Goal: Contribute content: Add original content to the website for others to see

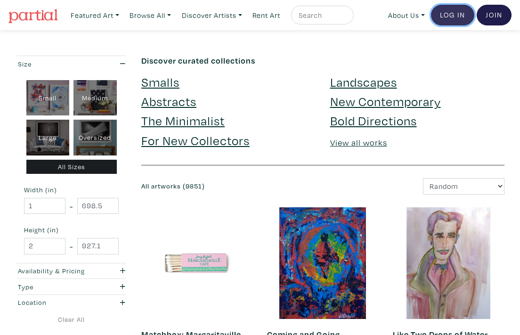
click at [440, 18] on link "Log In" at bounding box center [452, 15] width 43 height 21
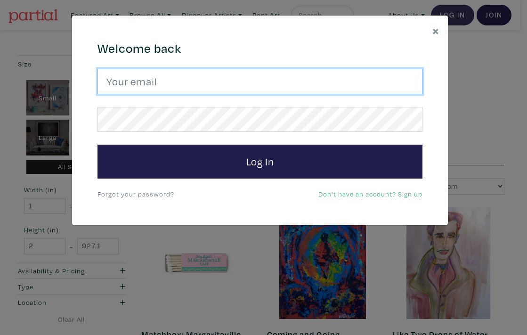
type input "hana.hozhabr@gmail.com"
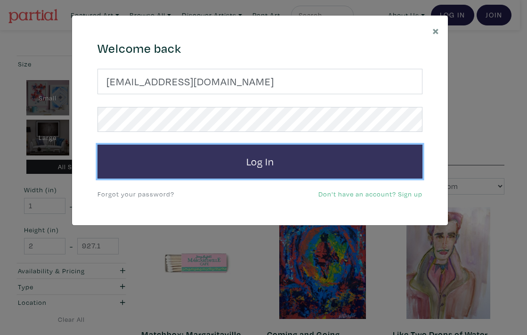
click at [245, 165] on button "Log In" at bounding box center [260, 162] width 325 height 34
click at [246, 163] on button "Log In" at bounding box center [260, 162] width 325 height 34
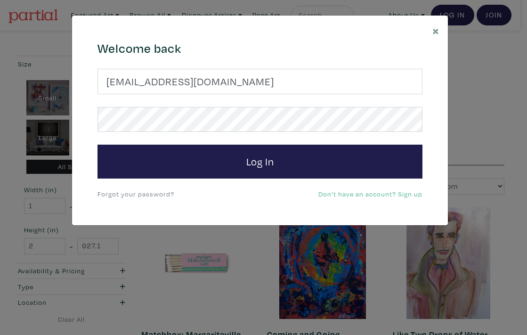
click at [143, 193] on link "Forgot your password?" at bounding box center [136, 193] width 77 height 9
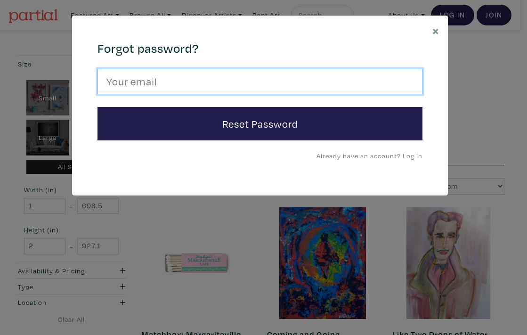
click at [172, 82] on input "email" at bounding box center [260, 81] width 325 height 25
click at [177, 80] on input "hana.hozhabr2gmail.com" at bounding box center [260, 81] width 325 height 25
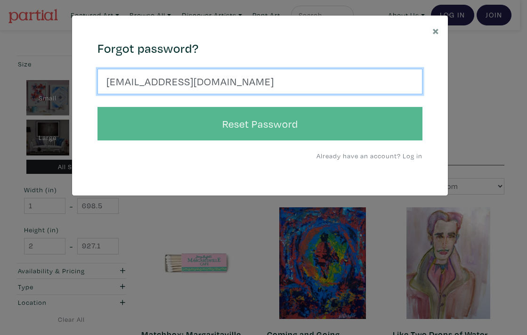
type input "hana.hozhabr@gmail.com"
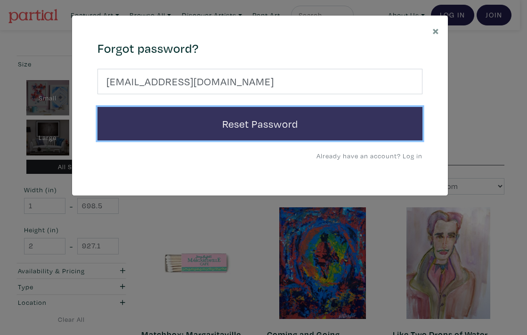
click at [262, 128] on button "Reset Password" at bounding box center [260, 124] width 325 height 34
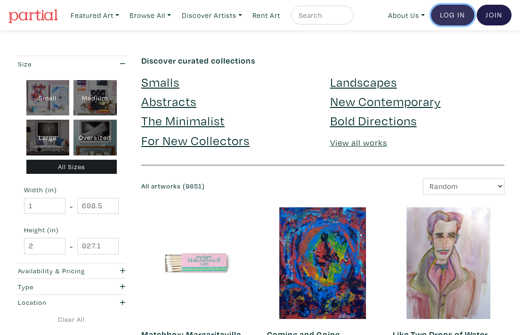
click at [450, 13] on link "Log In" at bounding box center [452, 15] width 43 height 21
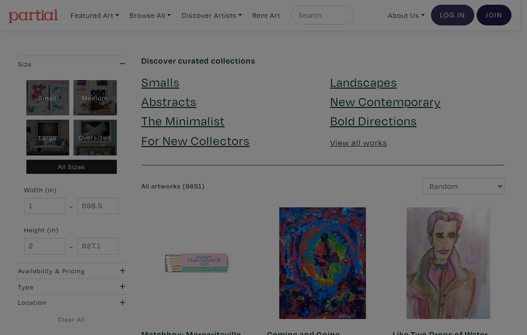
type input "hana.hozhabr@gmail.com"
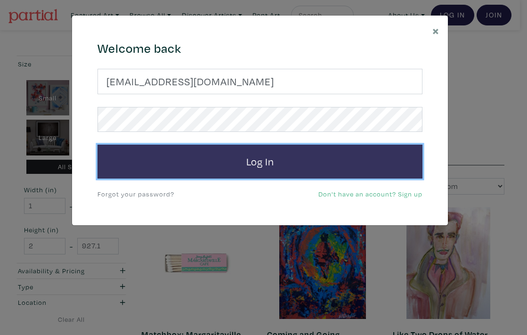
click at [272, 164] on button "Log In" at bounding box center [260, 162] width 325 height 34
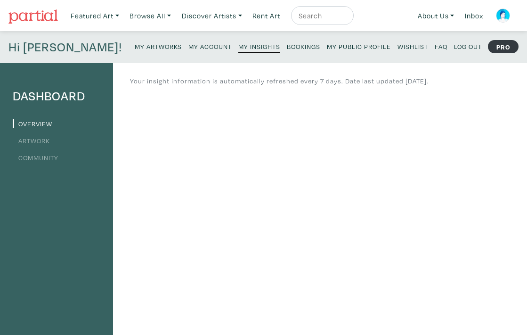
click at [135, 47] on small "My Artworks" at bounding box center [158, 46] width 47 height 9
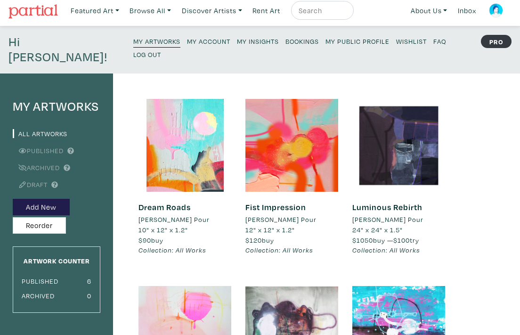
scroll to position [3, 0]
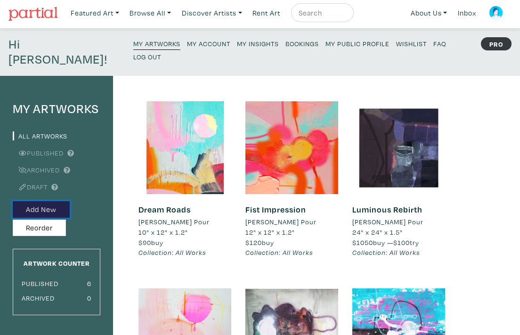
click at [52, 201] on button "Add New" at bounding box center [41, 209] width 57 height 16
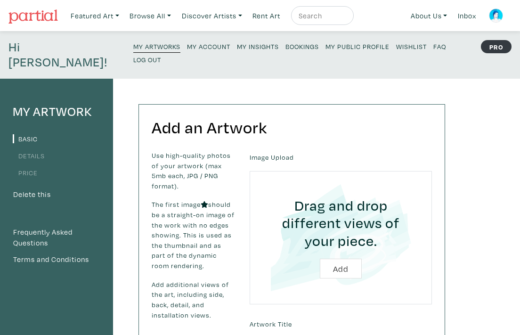
click at [343, 250] on input "file" at bounding box center [341, 237] width 156 height 107
type input "C:\fakepath\detecting spring.png"
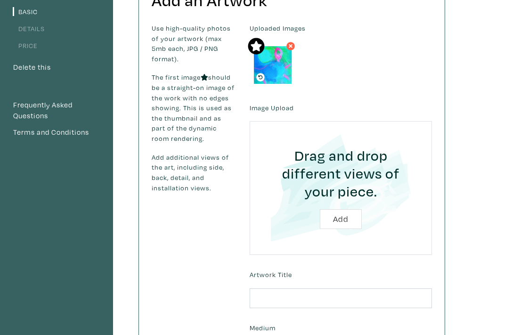
scroll to position [125, 0]
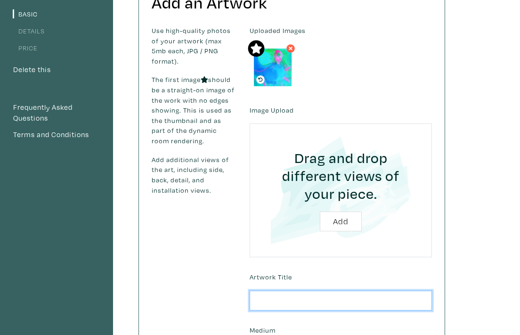
click at [259, 291] on input "text" at bounding box center [341, 301] width 182 height 20
click at [264, 291] on input "text" at bounding box center [341, 301] width 182 height 20
paste input "Detecting the Spring"
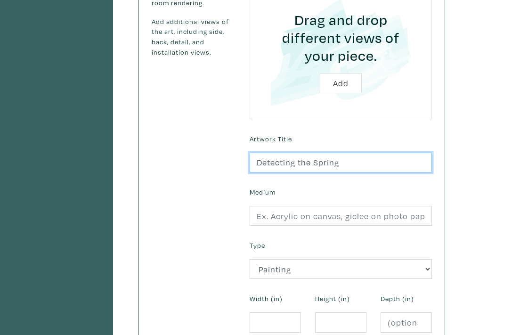
scroll to position [262, 0]
type input "Detecting the Spring"
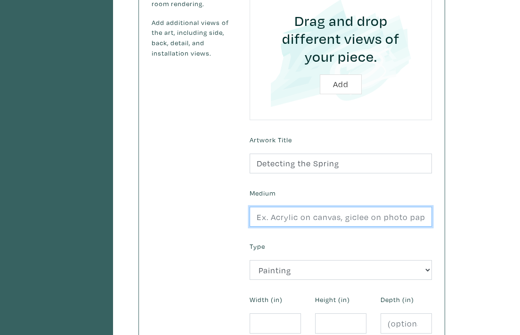
click at [261, 207] on input "text" at bounding box center [341, 217] width 182 height 20
click at [304, 207] on input "Acrylic , oild on canvas" at bounding box center [341, 217] width 182 height 20
type input "Acrylic , oil on canvas"
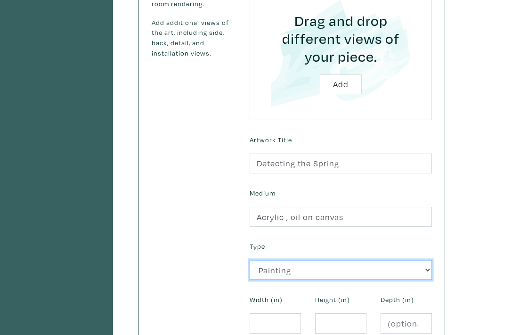
click at [427, 260] on select "2D Works Drawing / Print Painting Photography Sculpture Textile and Fibre Arts" at bounding box center [341, 270] width 182 height 20
click at [250, 260] on select "2D Works Drawing / Print Painting Photography Sculpture Textile and Fibre Arts" at bounding box center [341, 270] width 182 height 20
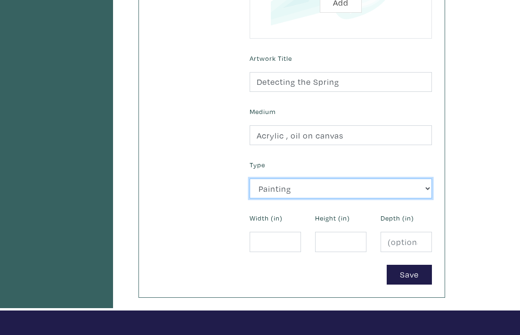
scroll to position [353, 0]
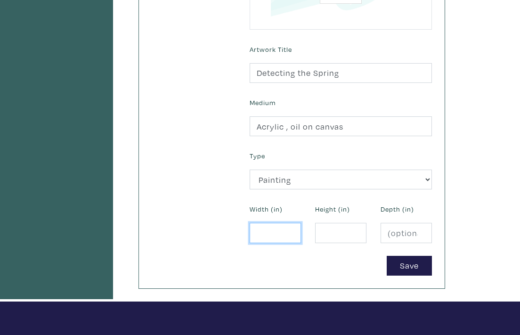
click at [266, 223] on input "number" at bounding box center [275, 233] width 51 height 20
type input "12"
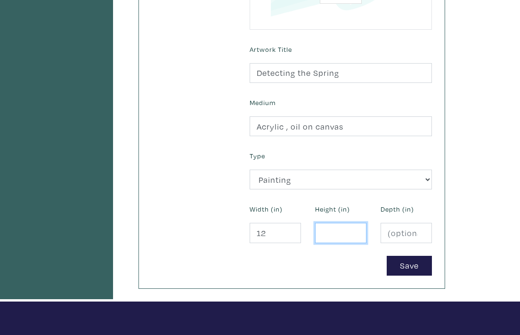
click at [327, 223] on input "number" at bounding box center [340, 233] width 51 height 20
type input "18"
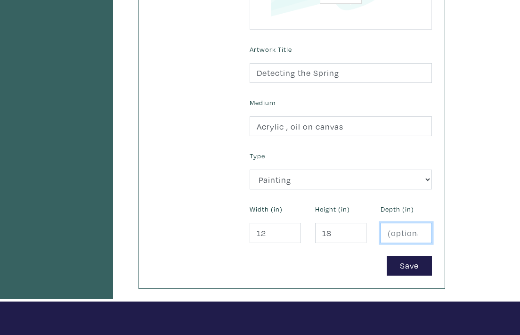
click at [402, 223] on input "number" at bounding box center [406, 233] width 51 height 20
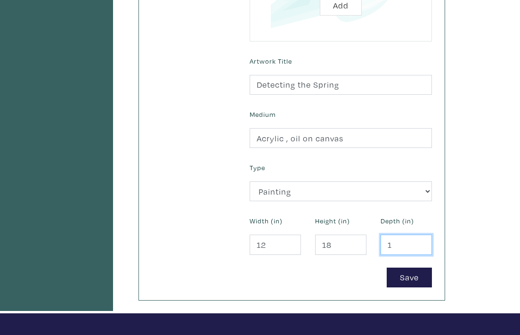
scroll to position [372, 0]
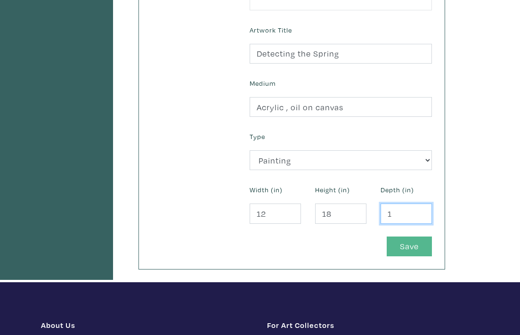
type input "1"
click at [407, 238] on button "Save" at bounding box center [409, 247] width 45 height 20
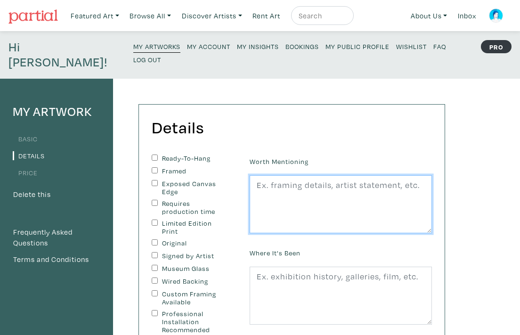
click at [271, 175] on textarea at bounding box center [341, 204] width 182 height 58
type textarea "r"
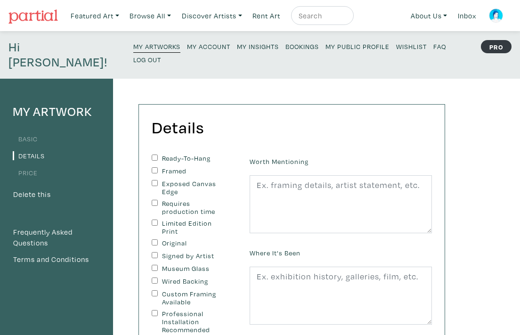
click at [154, 155] on input "Ready-To-Hang" at bounding box center [155, 158] width 6 height 6
checkbox input "true"
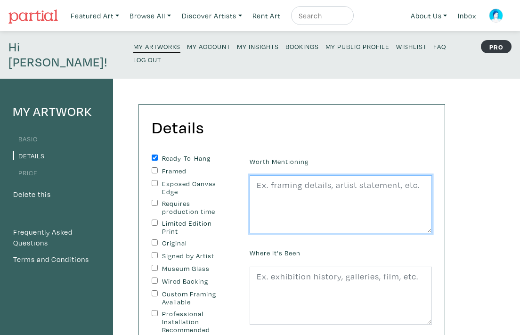
click at [263, 175] on textarea at bounding box center [341, 204] width 182 height 58
paste textarea "Detecting the Spring reflects on hope and the importance of listening inward. J…"
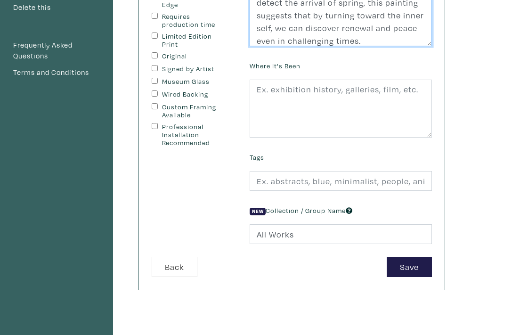
scroll to position [181, 0]
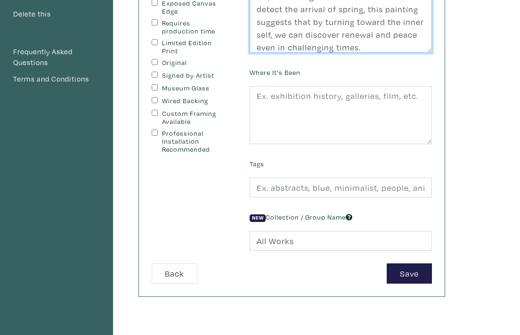
type textarea "Detecting the Spring reflects on hope and the importance of listening inward. J…"
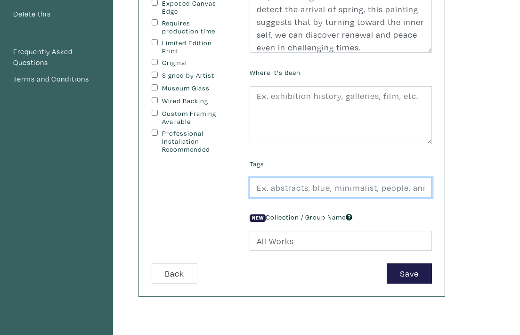
click at [269, 178] on input "text" at bounding box center [341, 188] width 182 height 20
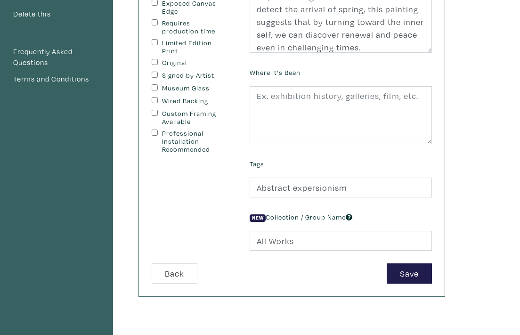
click at [384, 210] on div "New Collection / Group Name All Works" at bounding box center [341, 230] width 197 height 41
click at [363, 178] on input "Abstract expersionism" at bounding box center [341, 188] width 182 height 20
click at [315, 178] on input "Abstract expersionism" at bounding box center [341, 188] width 182 height 20
click at [312, 178] on input "Abstract expersionism" at bounding box center [341, 188] width 182 height 20
click at [310, 178] on input "Abstract exprsionism" at bounding box center [341, 188] width 182 height 20
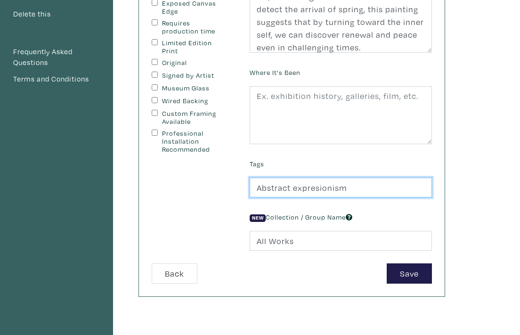
click at [354, 178] on input "Abstract expresionism" at bounding box center [341, 188] width 182 height 20
type input "Abstract expresionism."
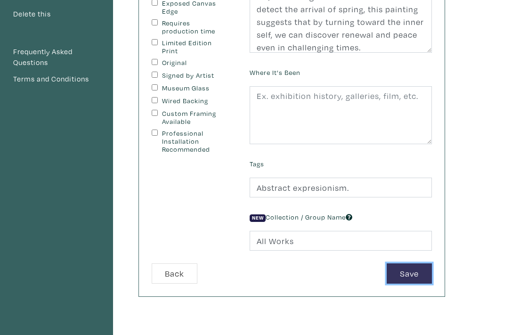
click at [411, 263] on button "Save" at bounding box center [409, 273] width 45 height 20
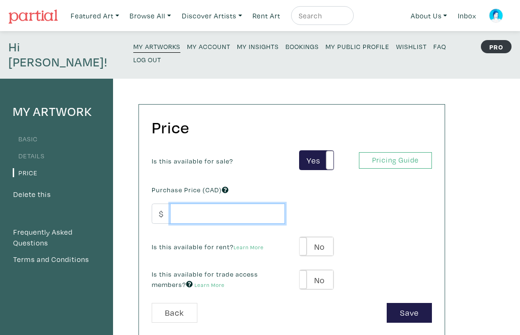
click at [197, 204] on input "number" at bounding box center [227, 214] width 115 height 20
click at [203, 204] on input "150" at bounding box center [227, 214] width 115 height 20
type input "125"
click at [374, 237] on div "Is this available for rent? Learn More Yes No Yes No" at bounding box center [292, 247] width 295 height 20
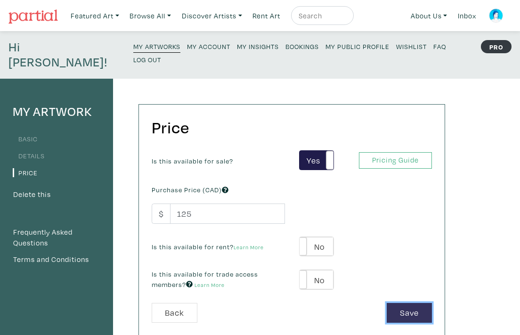
click at [394, 303] on button "Save" at bounding box center [409, 313] width 45 height 20
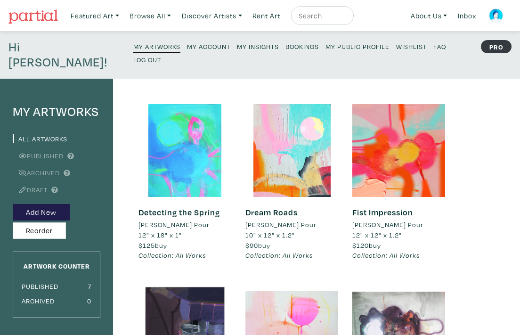
click at [184, 131] on div at bounding box center [185, 150] width 93 height 93
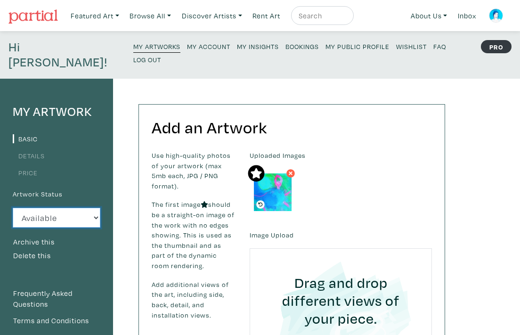
click at [53, 208] on select "Available Sold Rented Unavailable (other reason)" at bounding box center [57, 218] width 88 height 20
click at [133, 47] on small "My Artworks" at bounding box center [156, 46] width 47 height 9
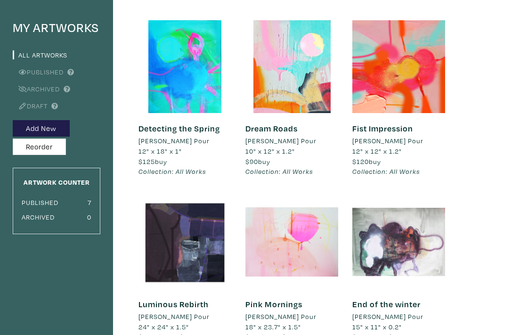
scroll to position [76, 0]
